Goal: Navigation & Orientation: Find specific page/section

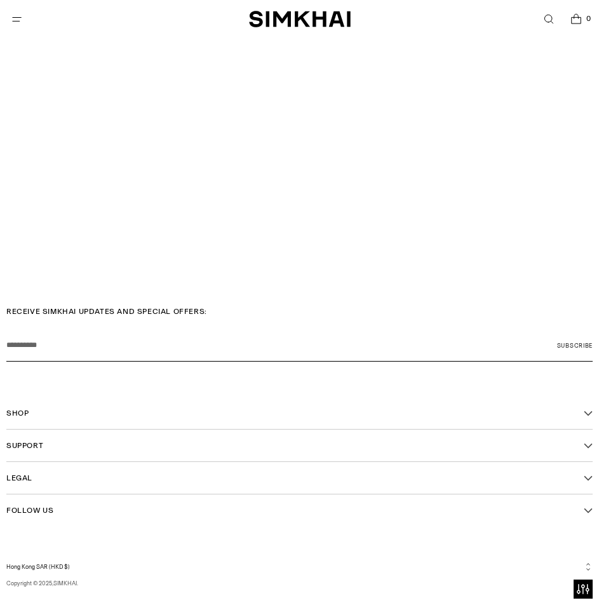
scroll to position [2867, 0]
click at [218, 397] on button "Shop" at bounding box center [299, 413] width 587 height 32
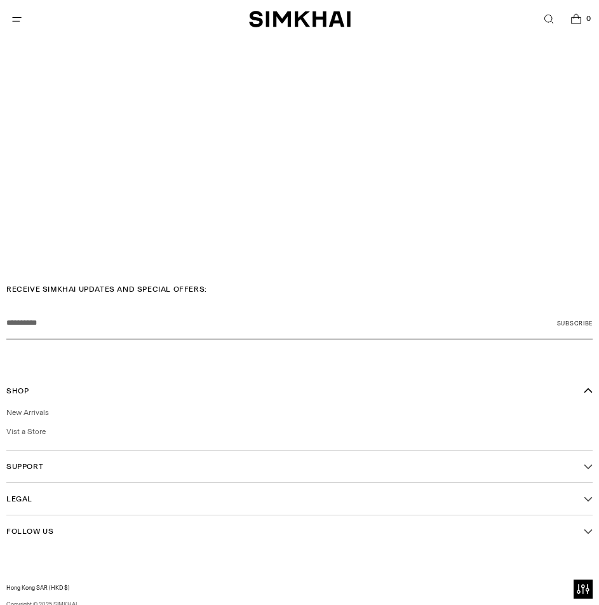
scroll to position [2910, 0]
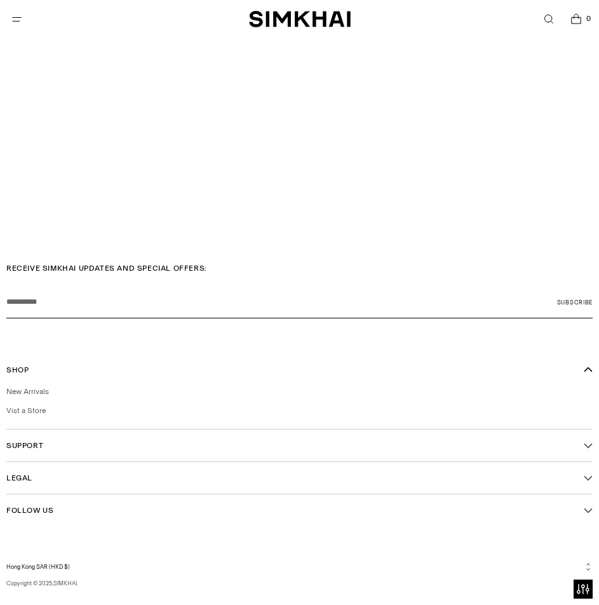
click at [214, 402] on div "New Arrivals Vist a Store" at bounding box center [299, 407] width 587 height 43
click at [209, 405] on li "Vist a Store" at bounding box center [299, 410] width 587 height 11
click at [18, 406] on link "Vist a Store" at bounding box center [25, 410] width 39 height 9
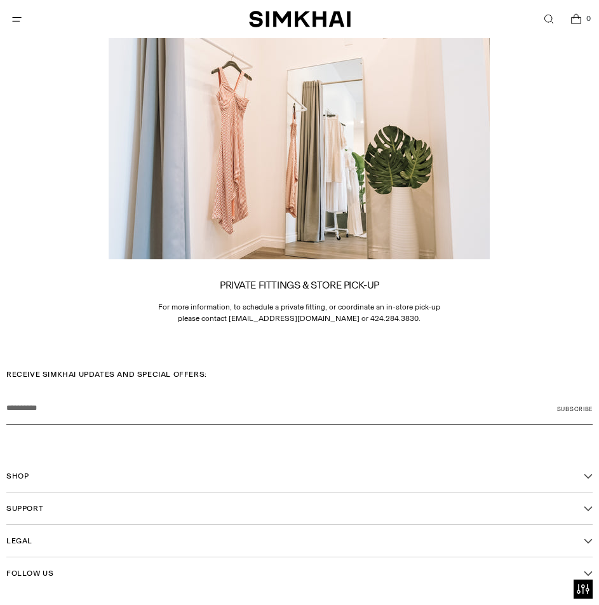
scroll to position [1801, 0]
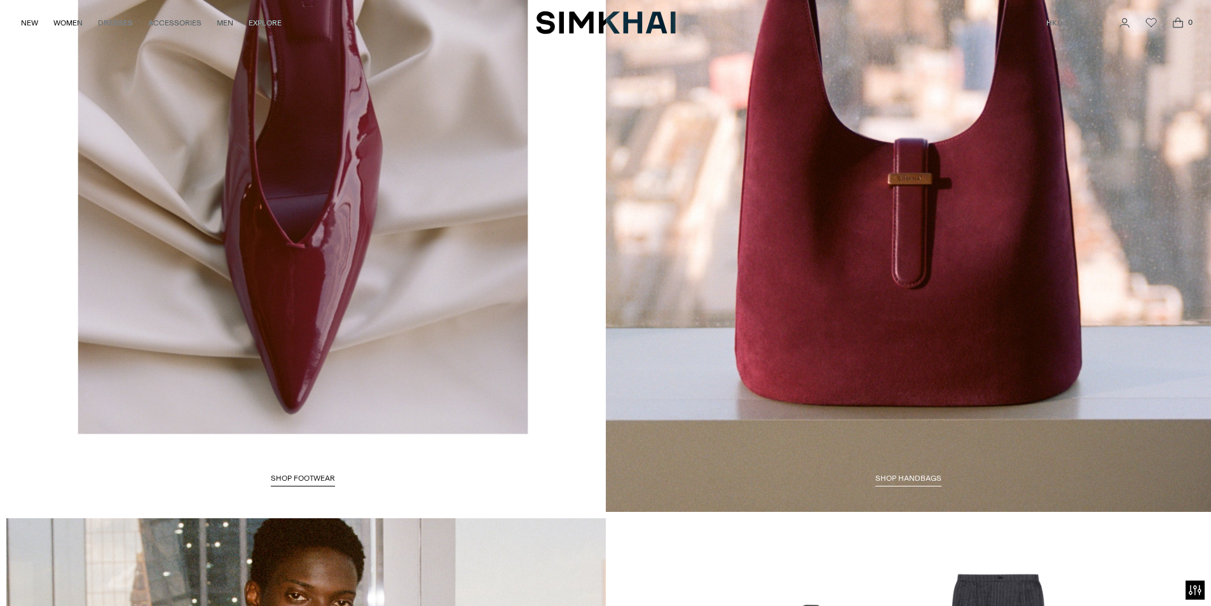
scroll to position [4345, 0]
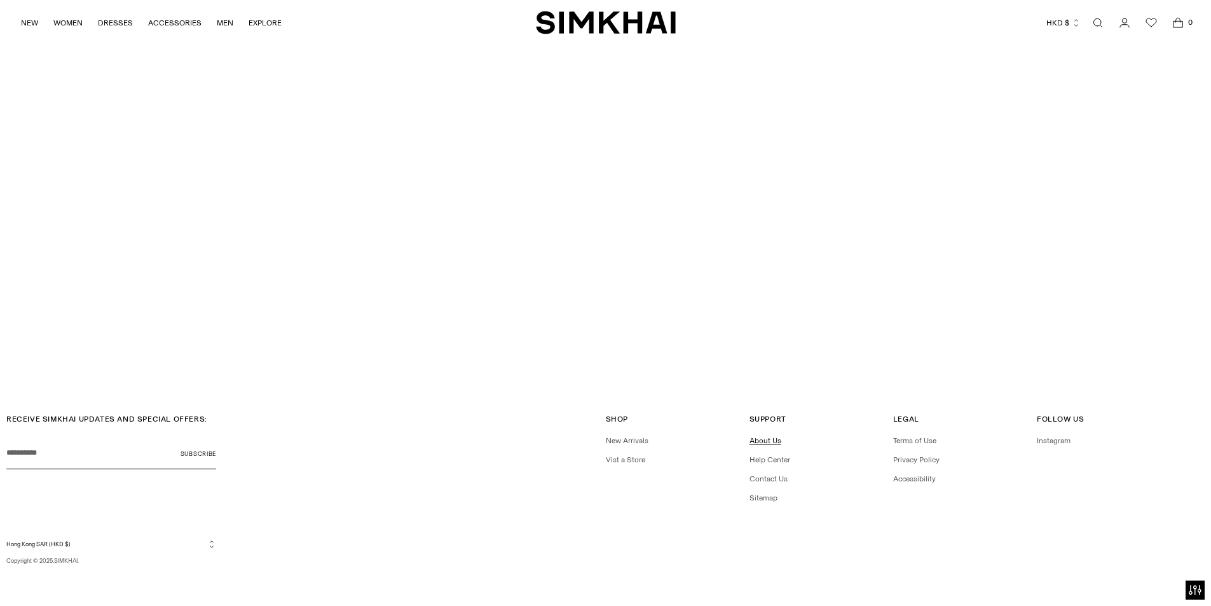
click at [775, 440] on link "About Us" at bounding box center [765, 440] width 32 height 9
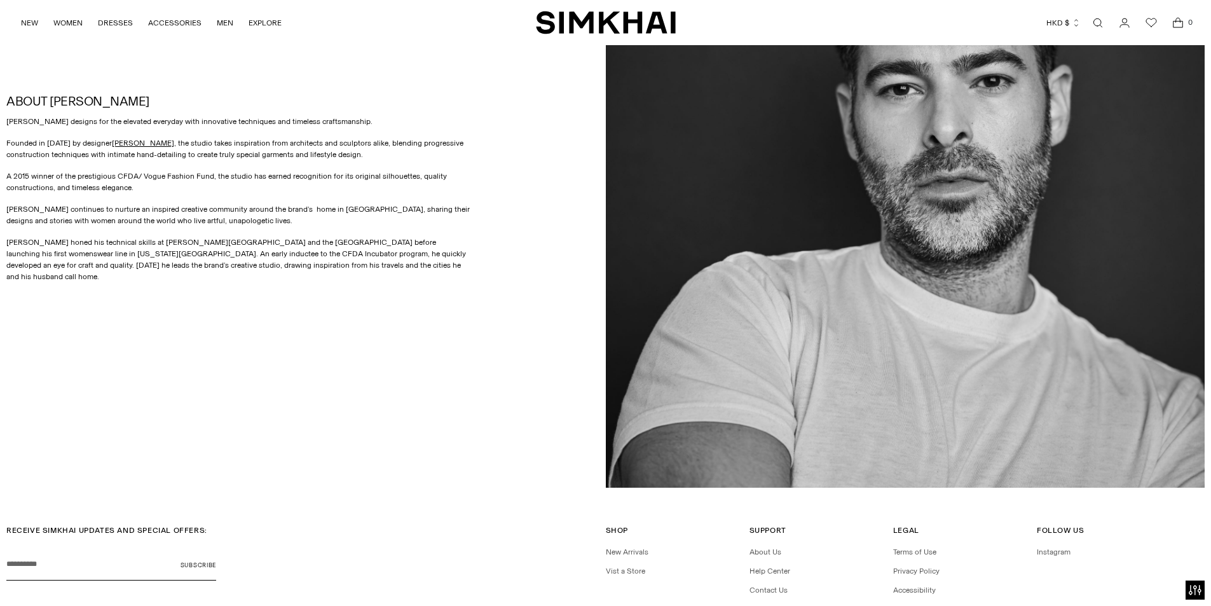
scroll to position [869, 0]
